Goal: Information Seeking & Learning: Check status

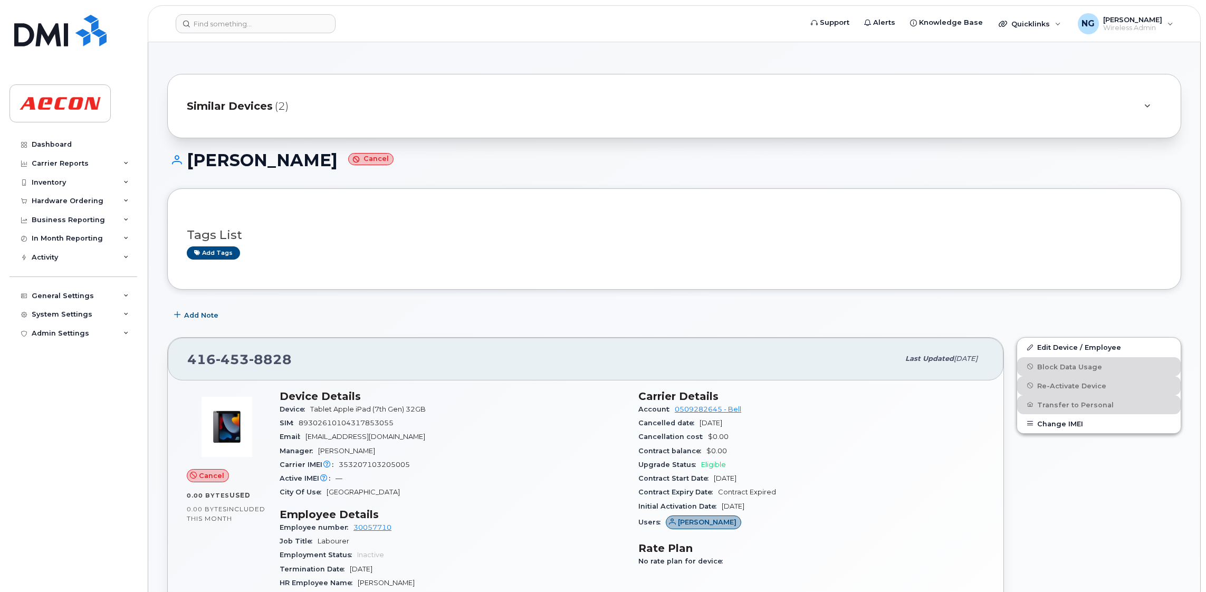
scroll to position [317, 0]
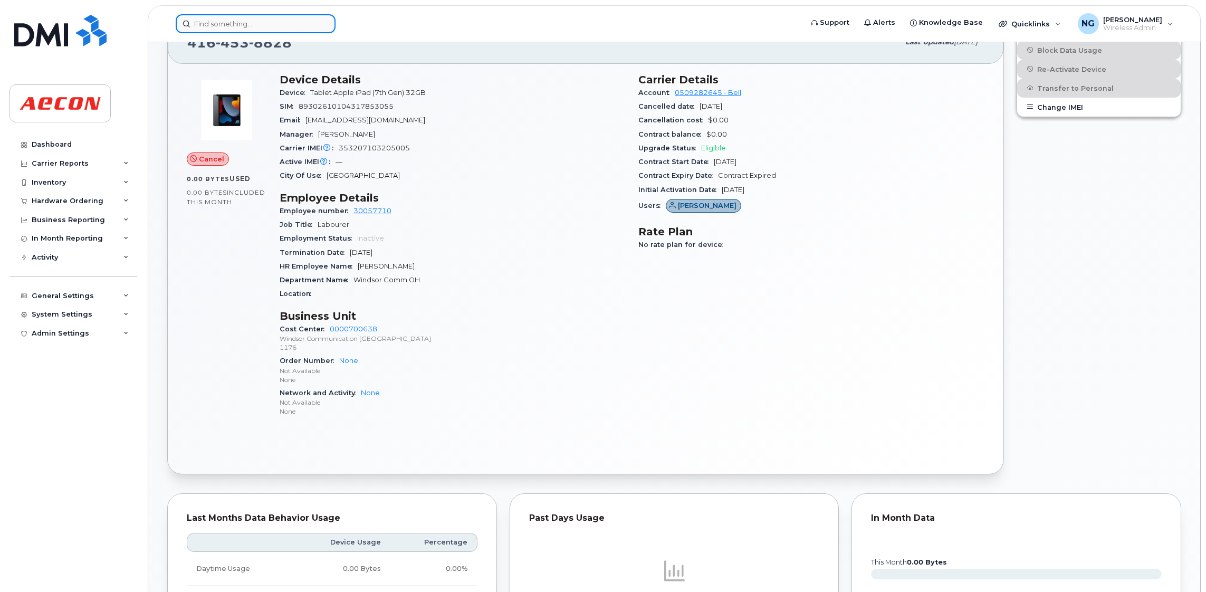
click at [236, 25] on input at bounding box center [256, 23] width 160 height 19
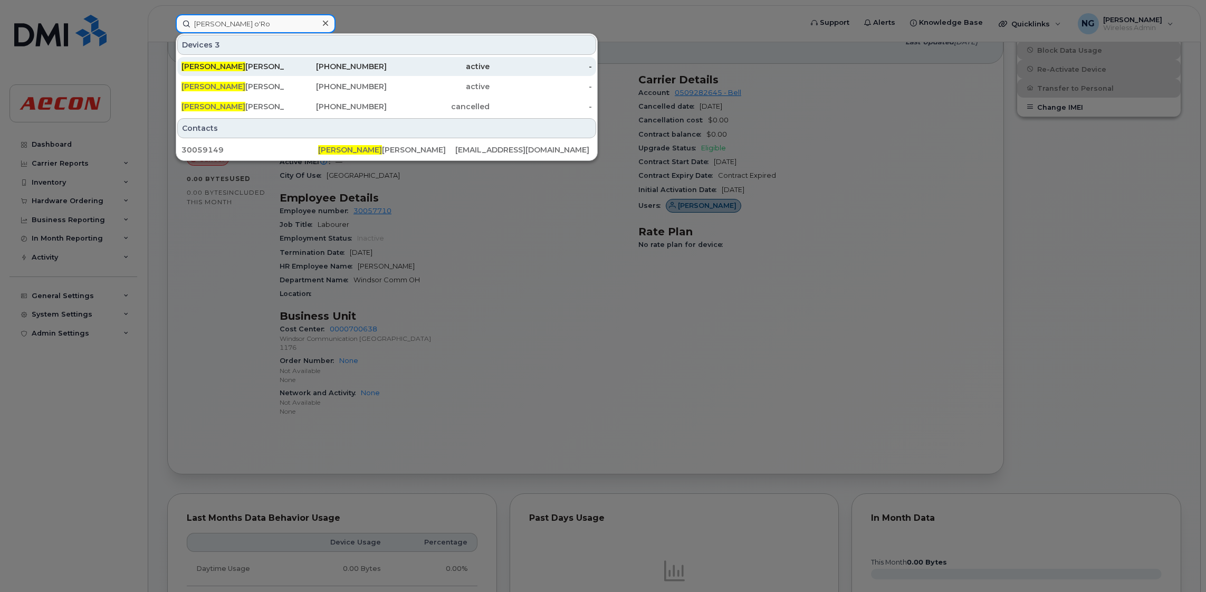
type input "jason o'Ro"
click at [332, 64] on div "705-818-1147" at bounding box center [335, 66] width 103 height 11
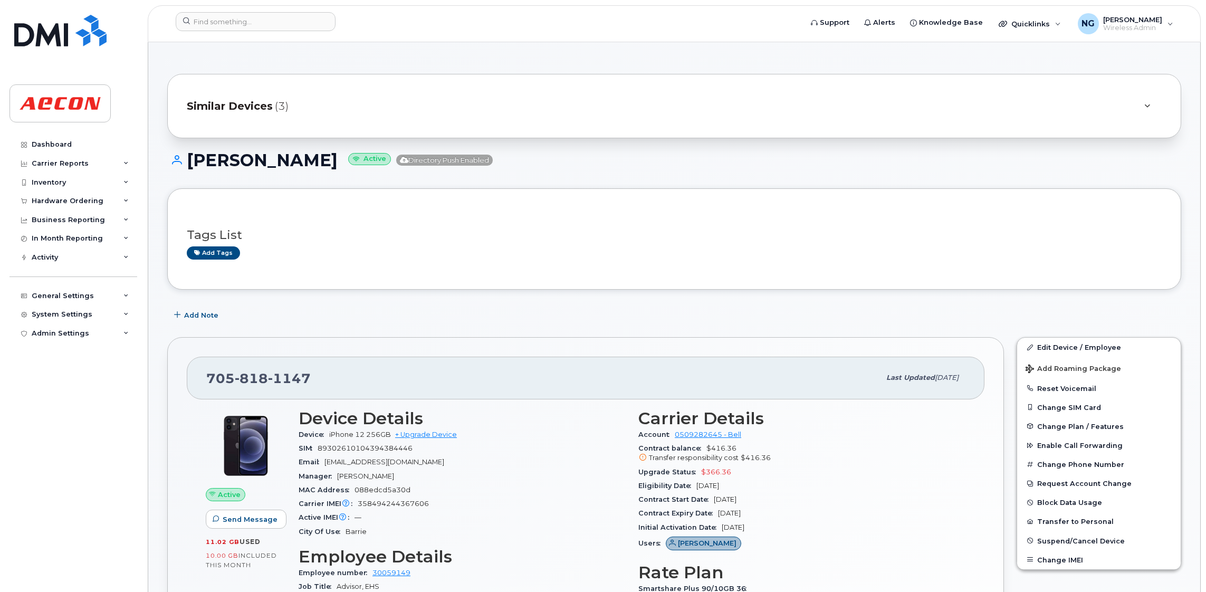
click at [228, 100] on span "Similar Devices" at bounding box center [230, 106] width 86 height 15
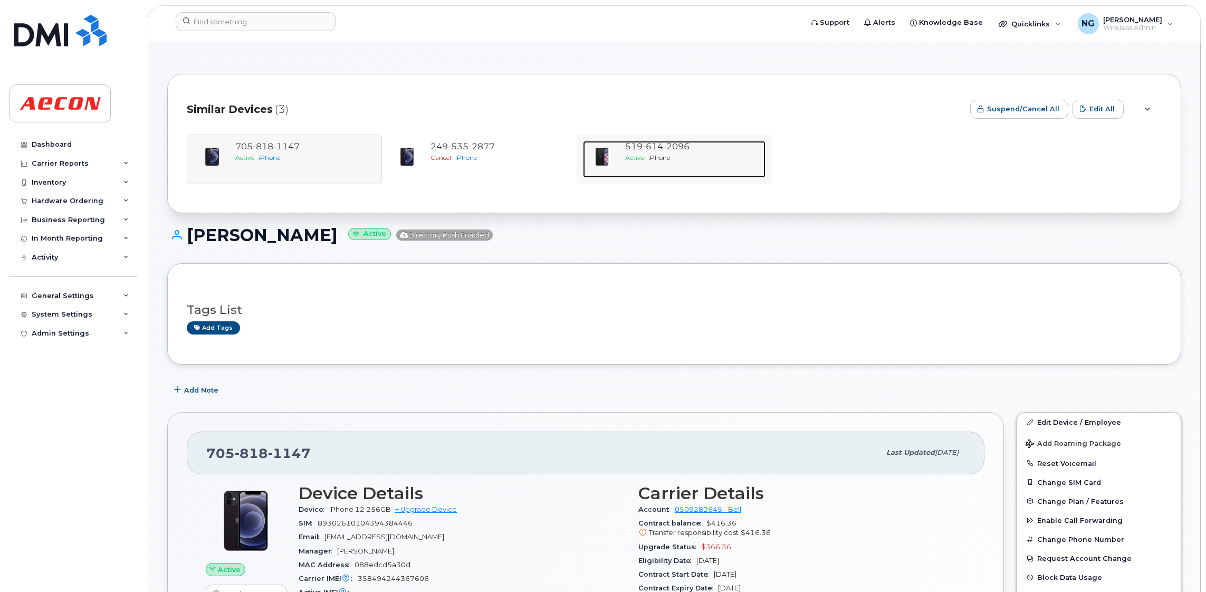
click at [656, 154] on span "iPhone" at bounding box center [659, 158] width 22 height 8
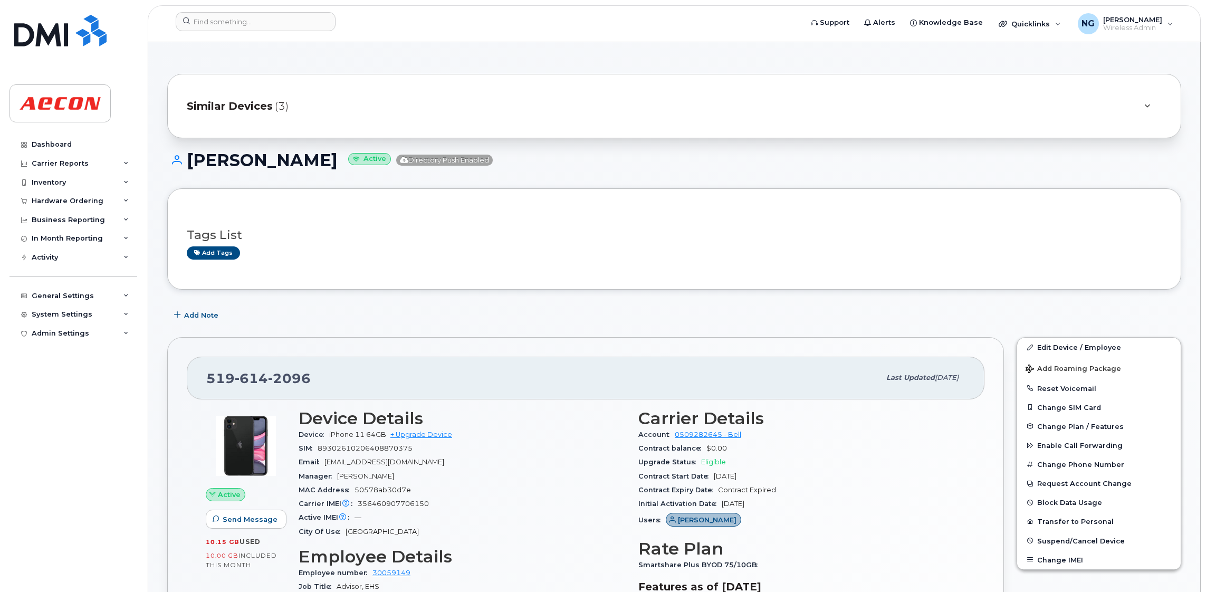
click at [246, 96] on div "Similar Devices (3)" at bounding box center [659, 105] width 945 height 25
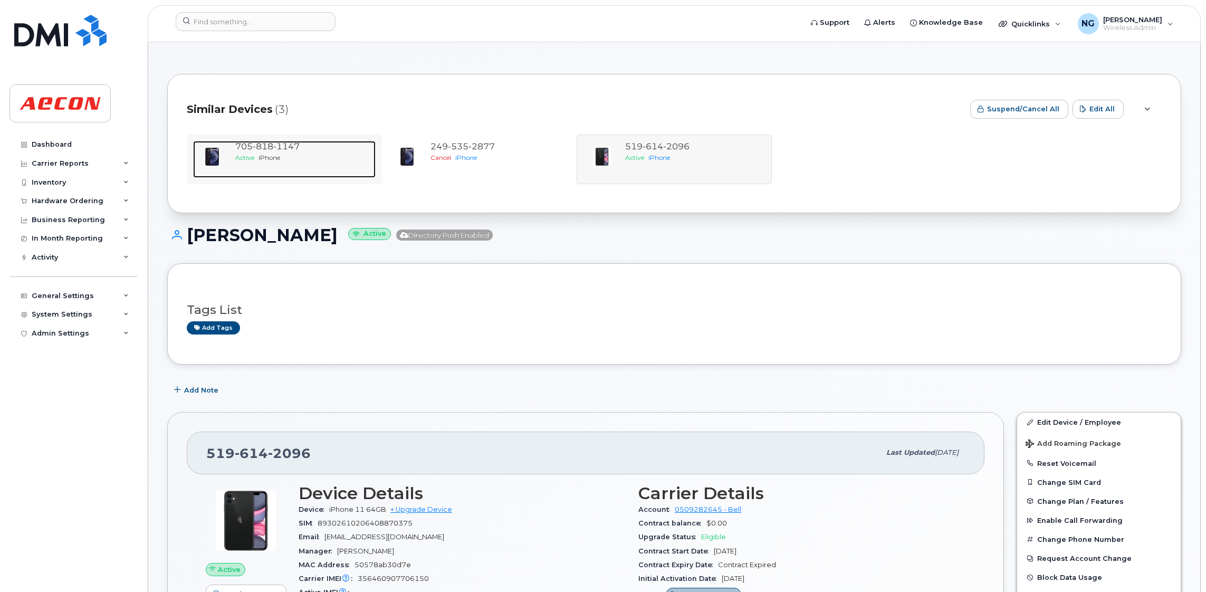
click at [248, 149] on span "[PHONE_NUMBER]" at bounding box center [267, 146] width 64 height 10
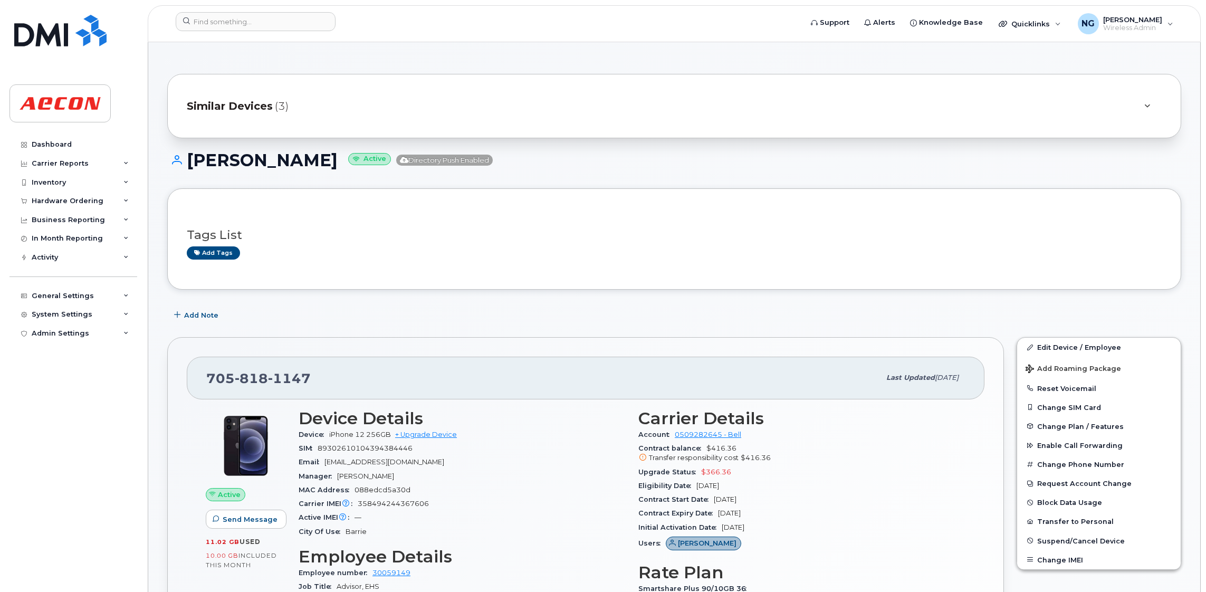
click at [250, 106] on span "Similar Devices" at bounding box center [230, 106] width 86 height 15
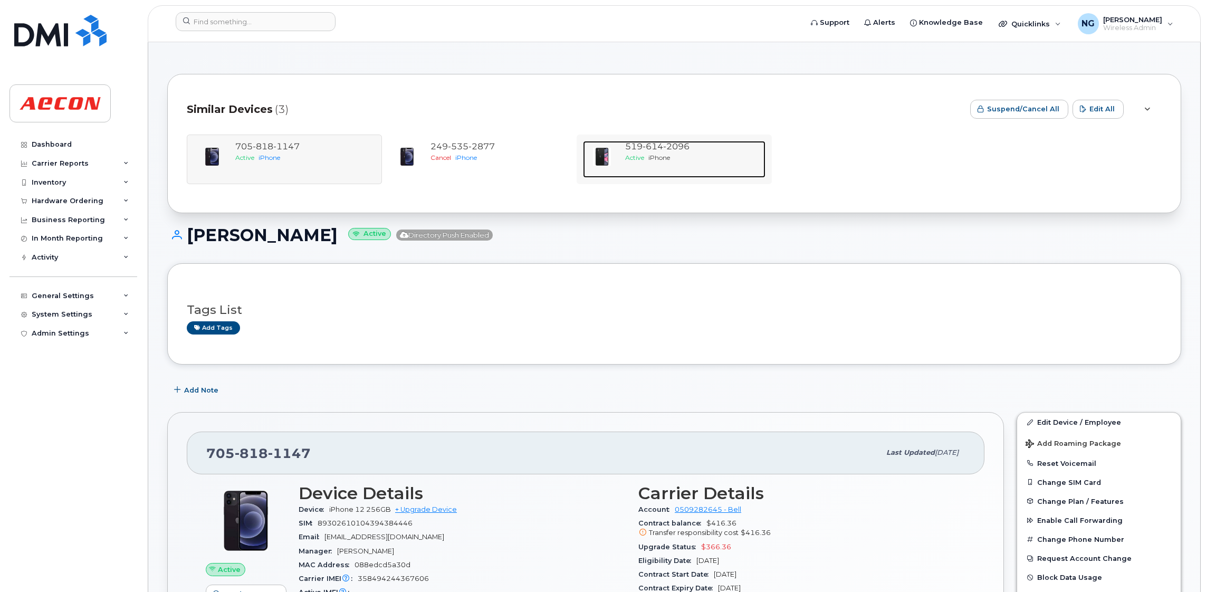
click at [682, 150] on span "2096" at bounding box center [676, 146] width 26 height 10
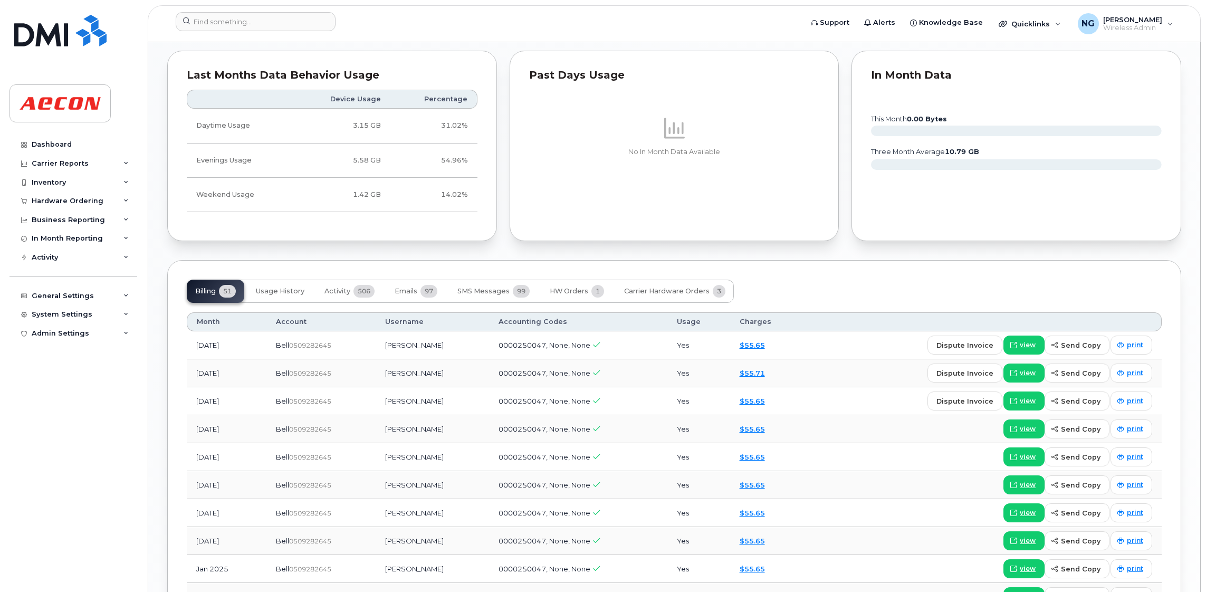
scroll to position [1108, 0]
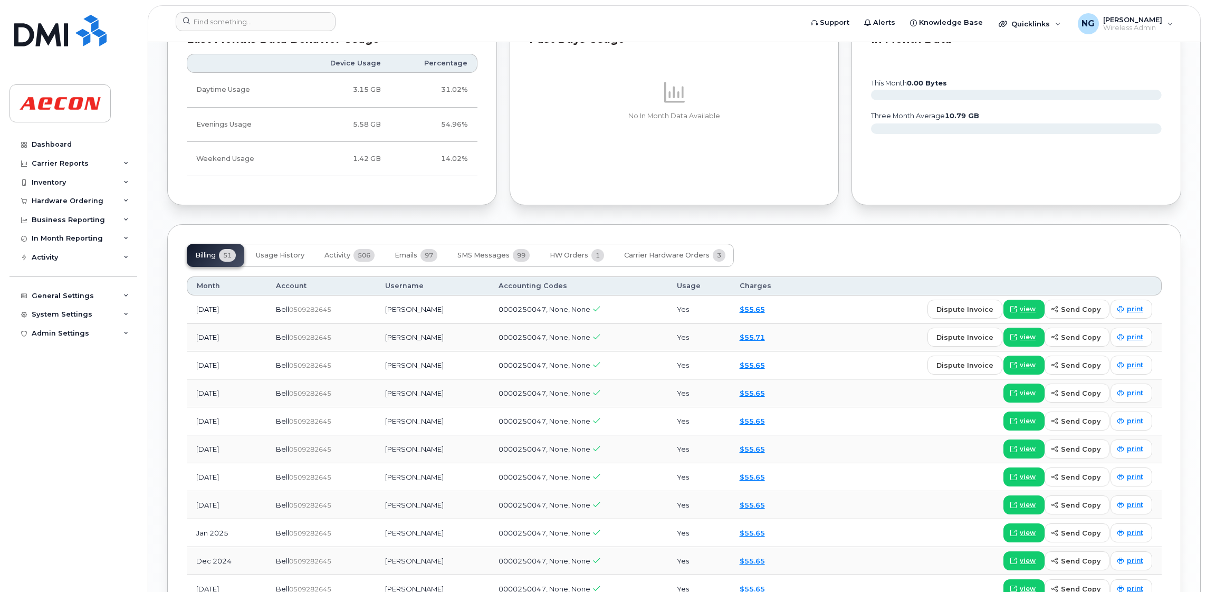
click at [224, 344] on td "[DATE]" at bounding box center [227, 337] width 80 height 28
click at [347, 258] on span "Activity" at bounding box center [337, 255] width 26 height 8
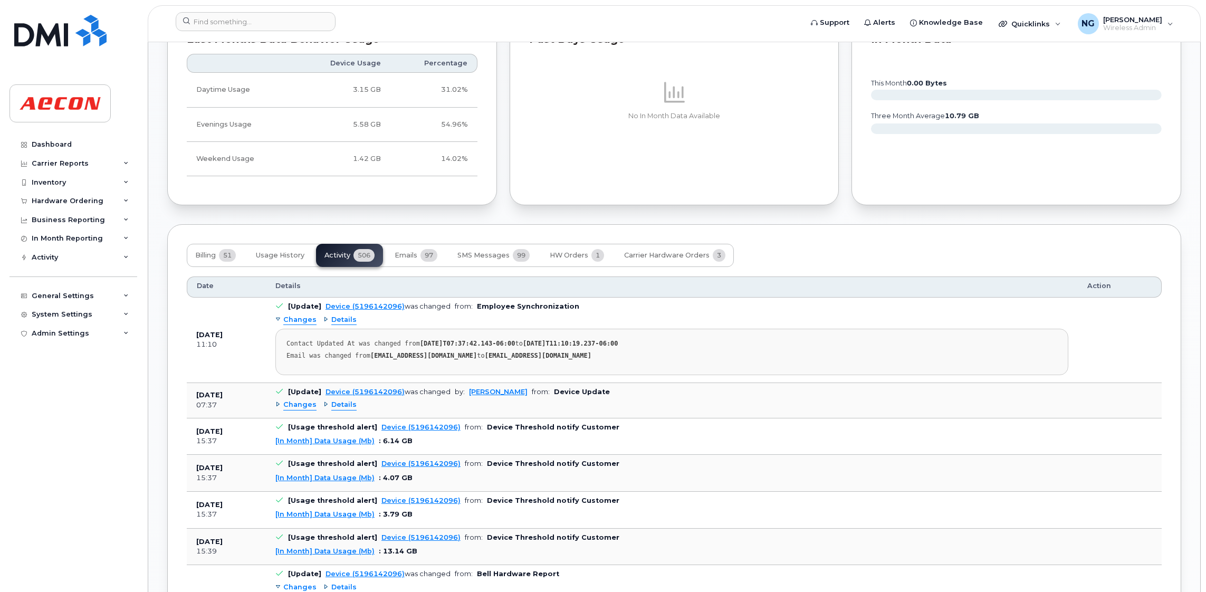
click at [296, 410] on span "Changes" at bounding box center [299, 405] width 33 height 10
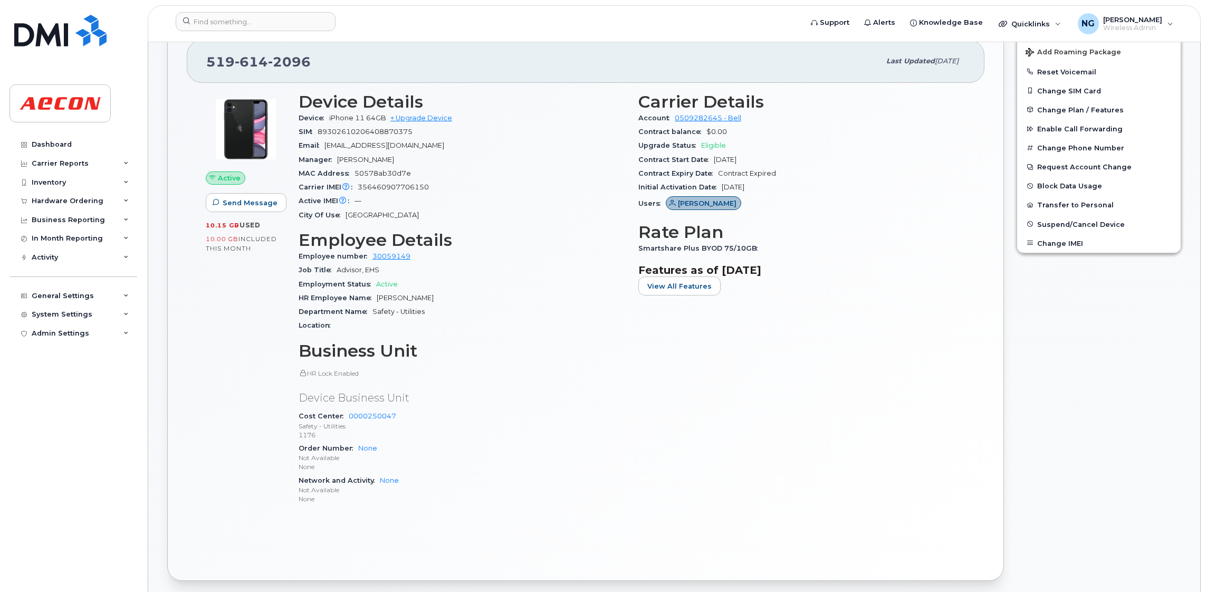
scroll to position [0, 0]
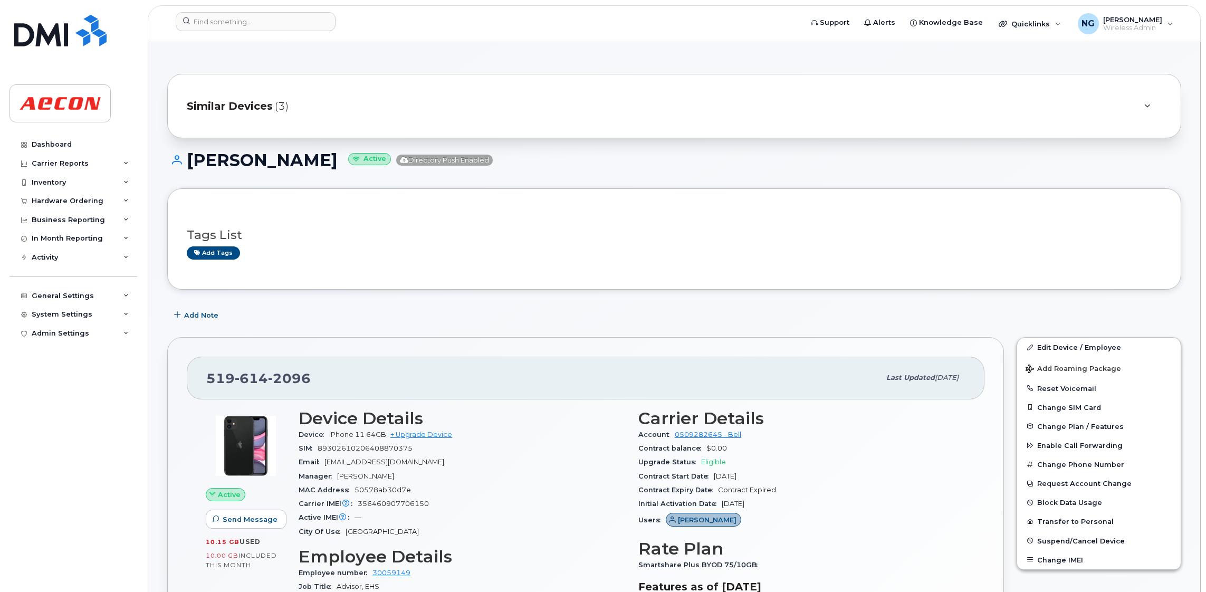
click at [231, 98] on div "Similar Devices (3)" at bounding box center [659, 105] width 945 height 25
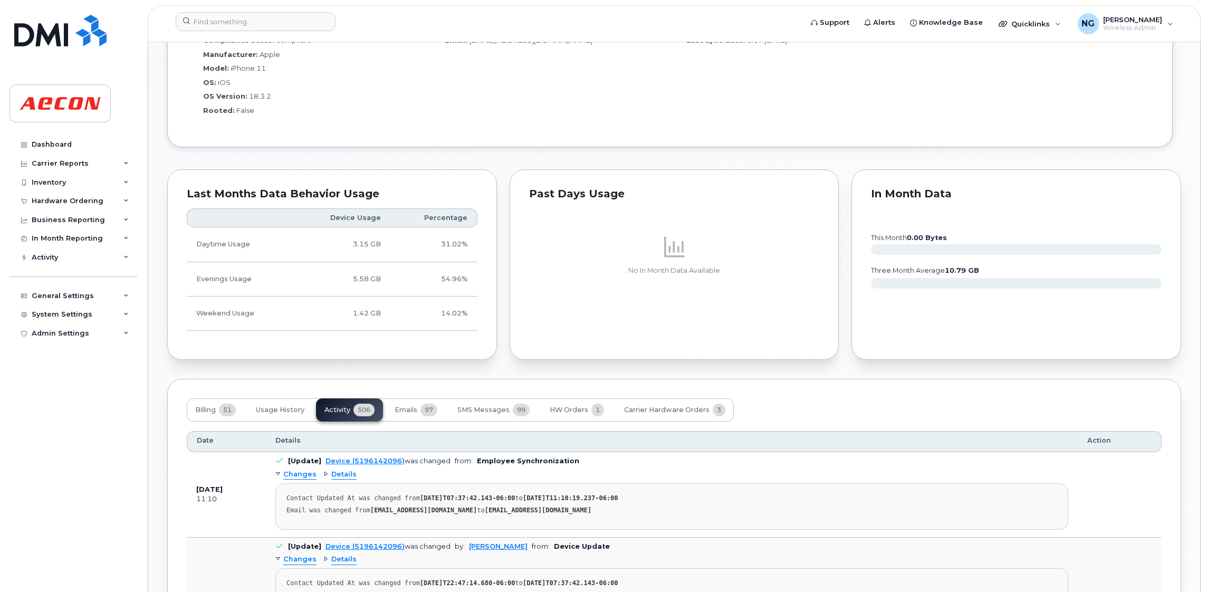
scroll to position [1187, 0]
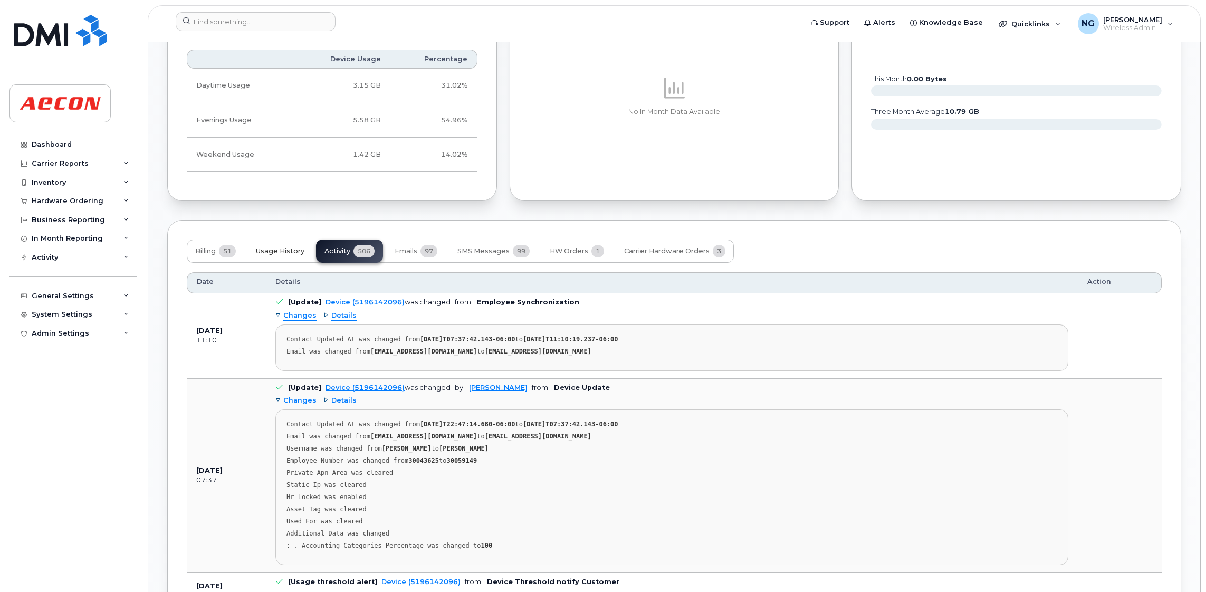
click at [261, 244] on button "Usage History" at bounding box center [279, 250] width 65 height 23
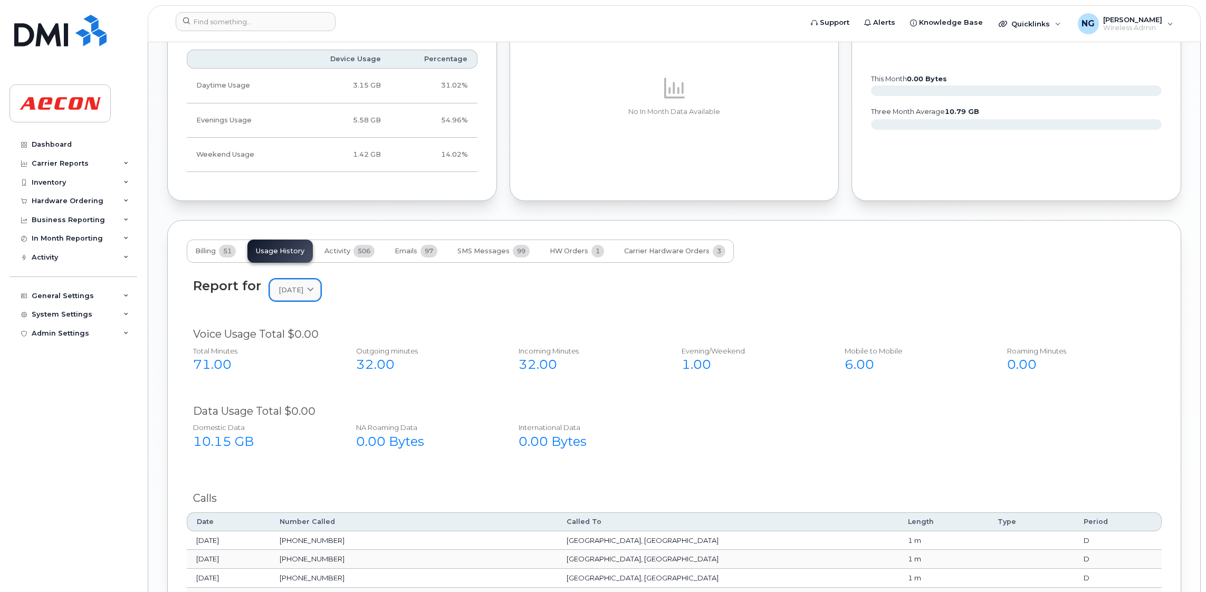
click at [314, 291] on icon at bounding box center [310, 289] width 7 height 7
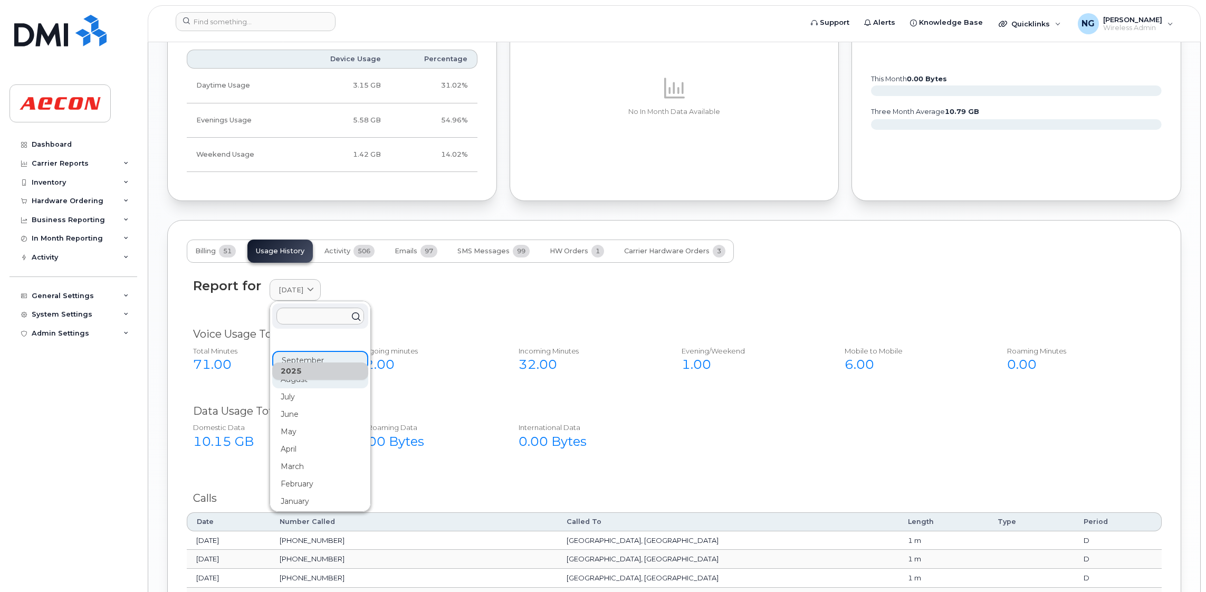
click at [321, 384] on div "August" at bounding box center [320, 379] width 96 height 17
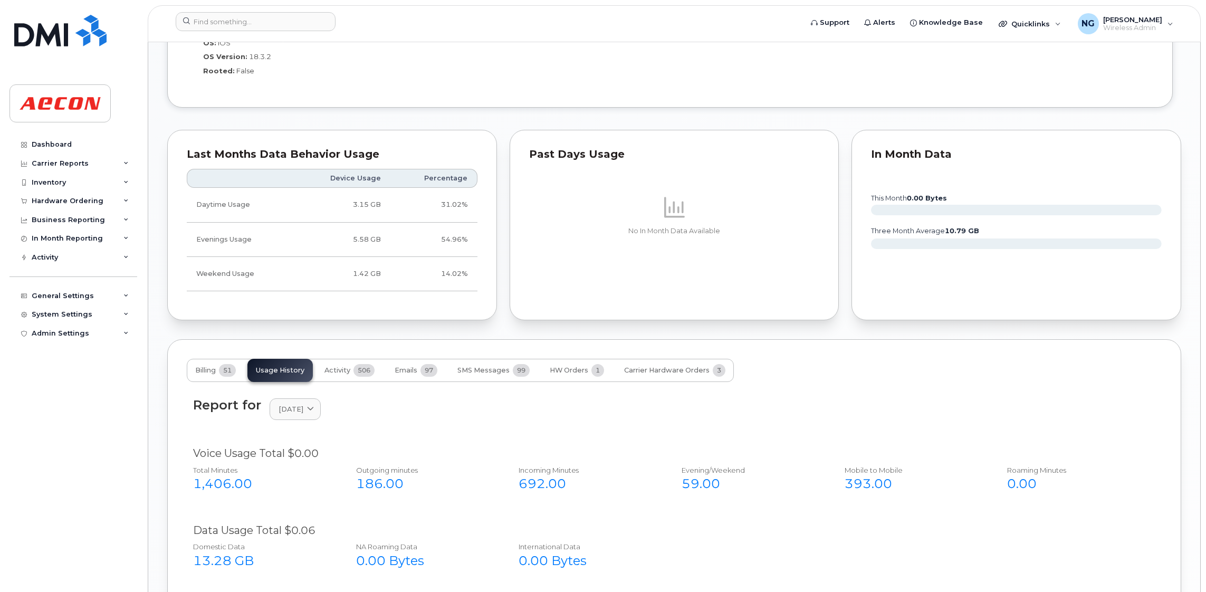
scroll to position [1103, 0]
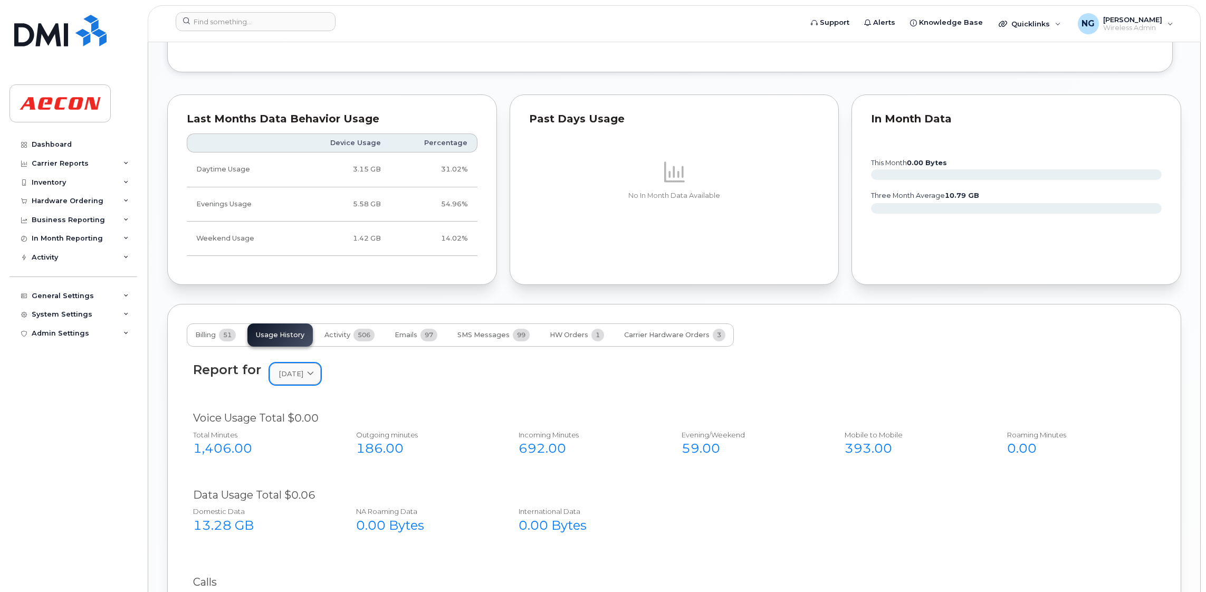
click at [314, 376] on icon at bounding box center [310, 373] width 7 height 7
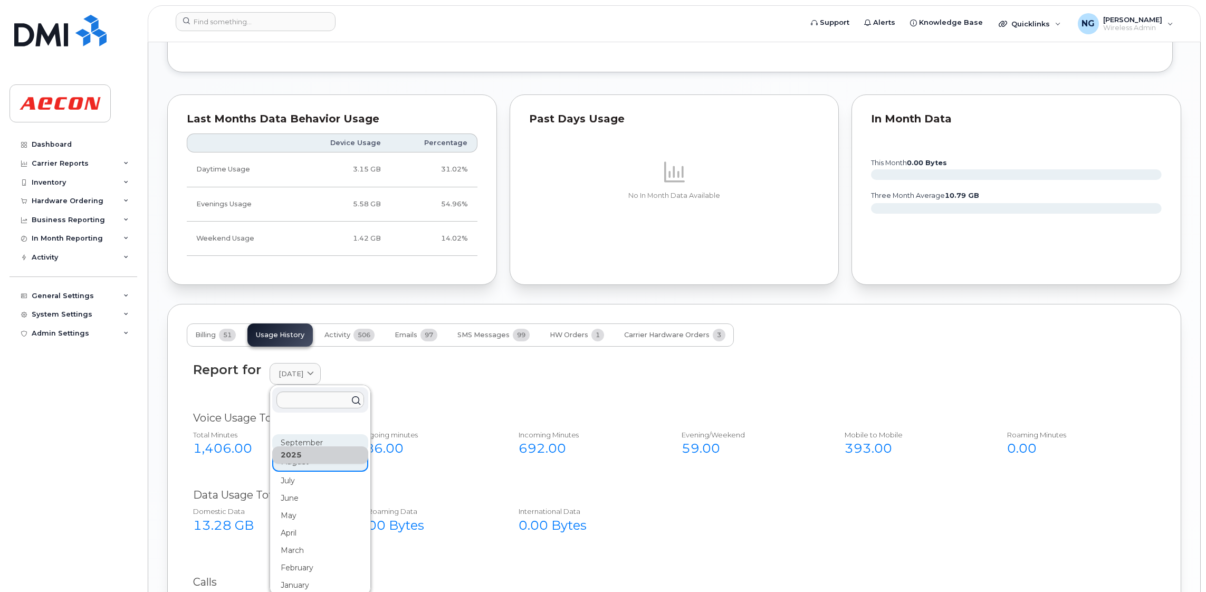
click at [309, 446] on div "September" at bounding box center [320, 442] width 96 height 17
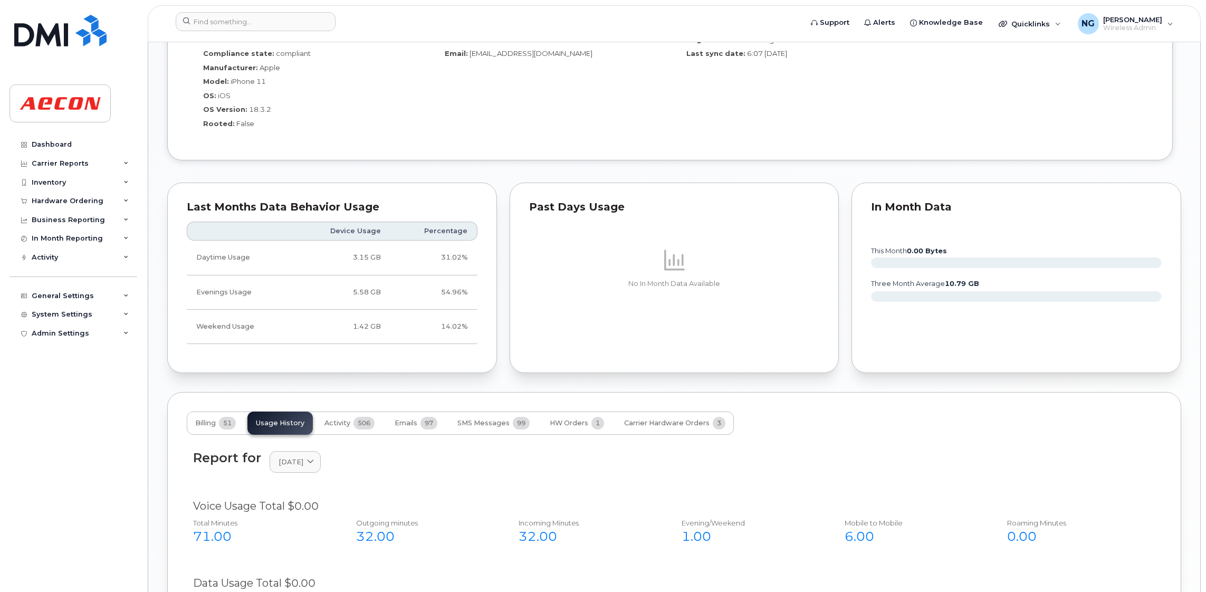
scroll to position [1298, 0]
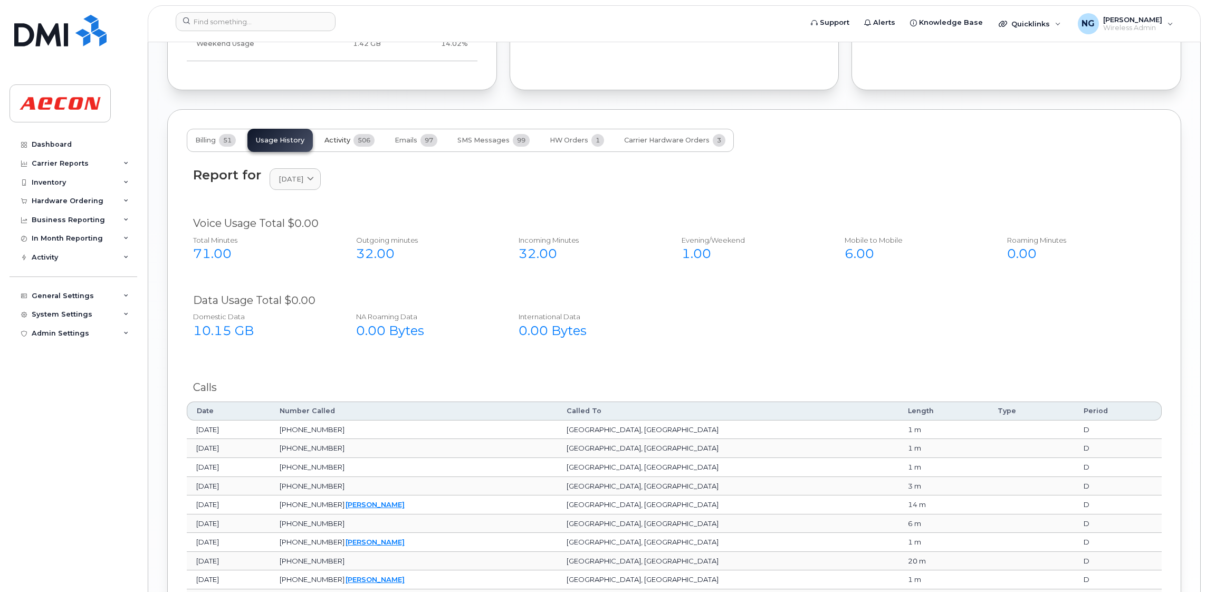
click at [346, 143] on span "Activity" at bounding box center [337, 140] width 26 height 8
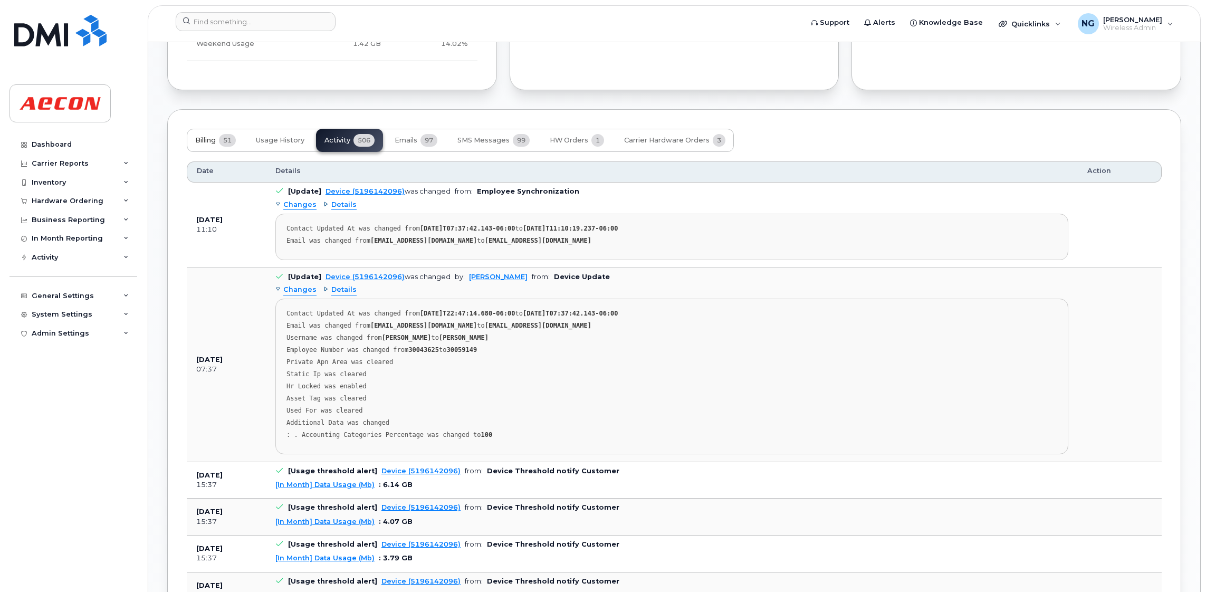
click at [204, 136] on button "Billing 51" at bounding box center [215, 140] width 57 height 23
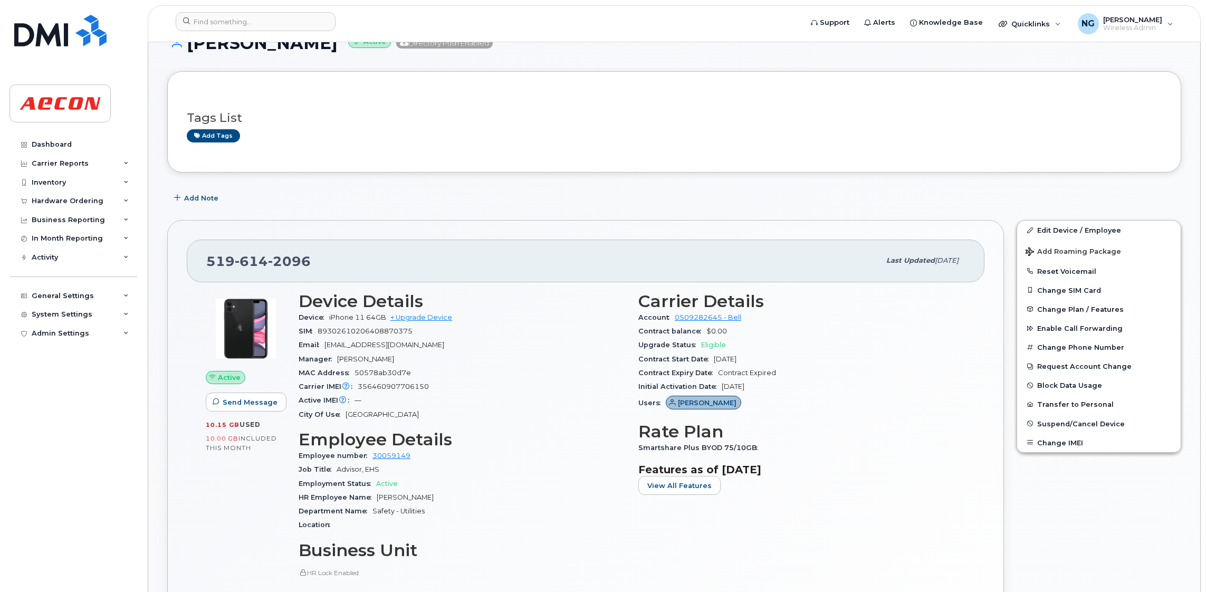
scroll to position [189, 0]
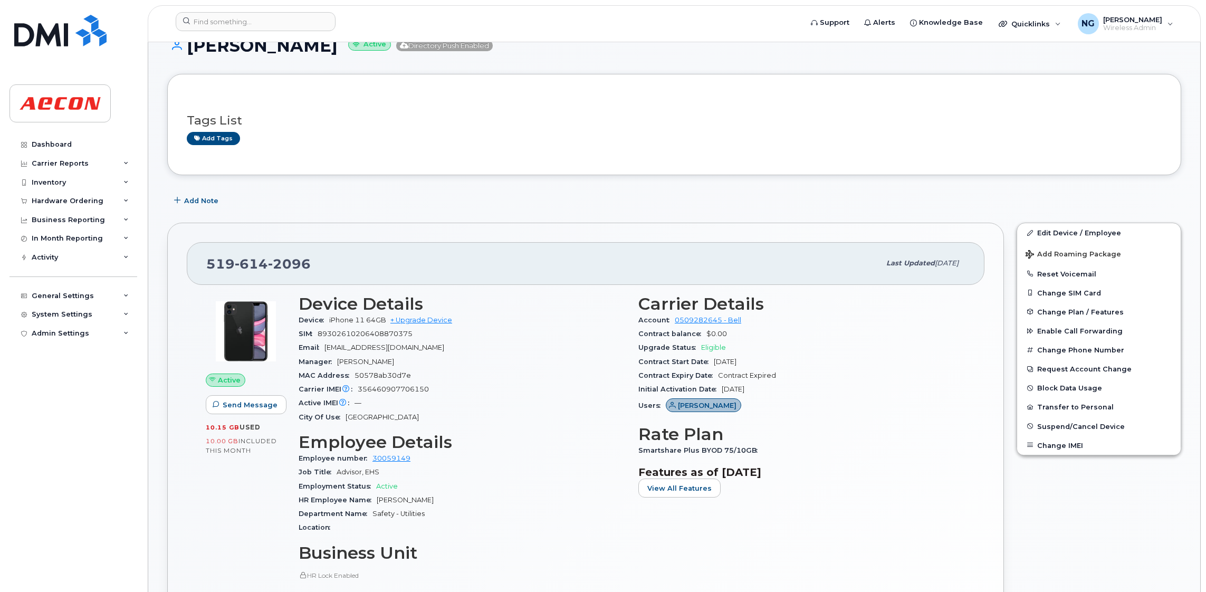
click at [590, 482] on div "Employment Status Active" at bounding box center [462, 487] width 327 height 14
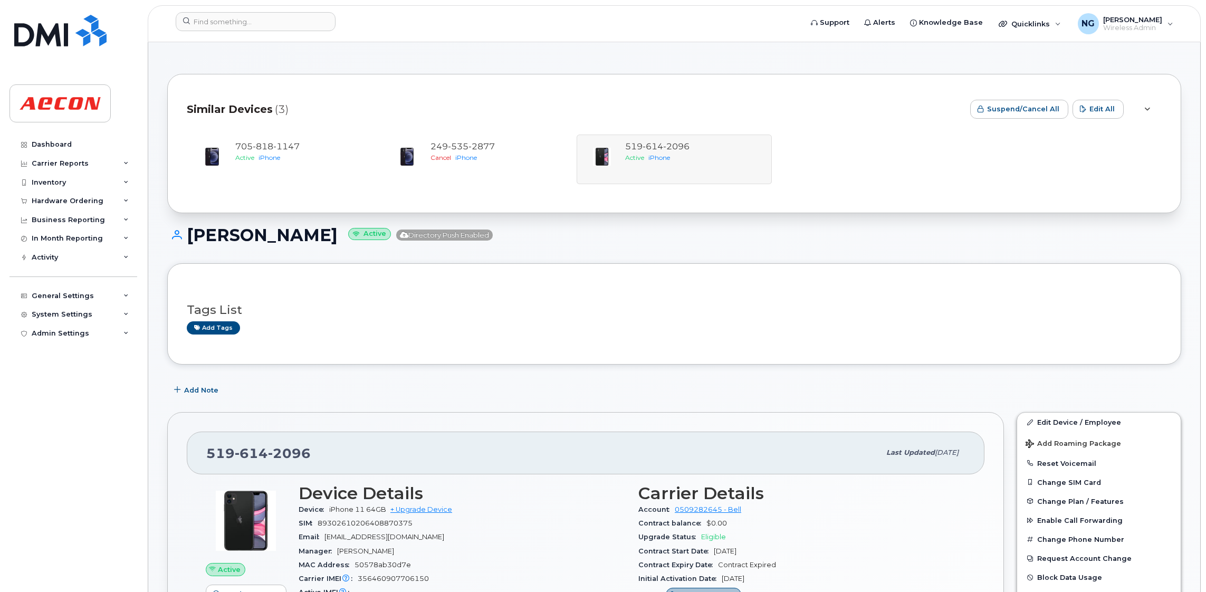
scroll to position [79, 0]
